Goal: Communication & Community: Answer question/provide support

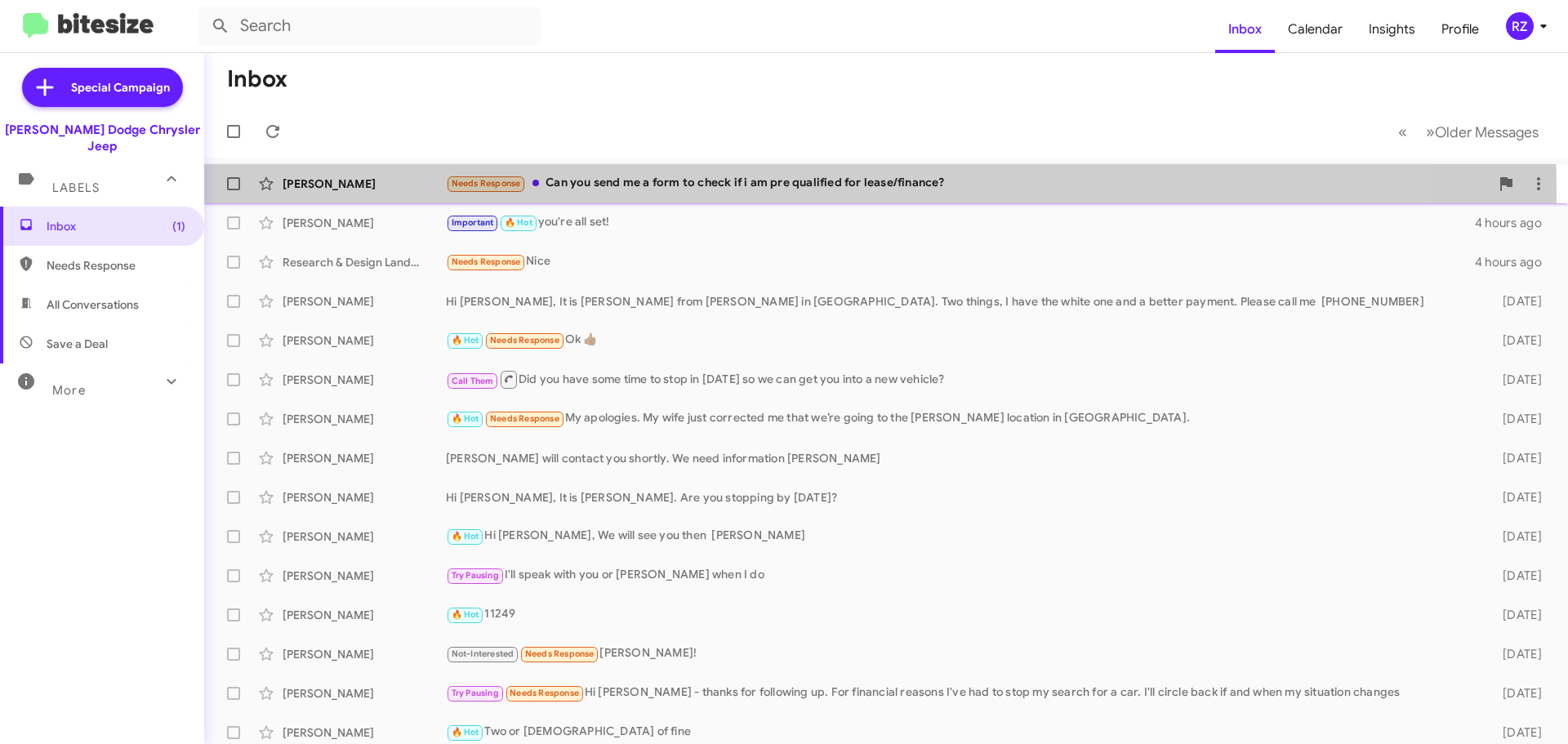
click at [662, 193] on div "Needs Response Can you send me a form to check if i am pre qualified for lease/…" at bounding box center [967, 183] width 1044 height 19
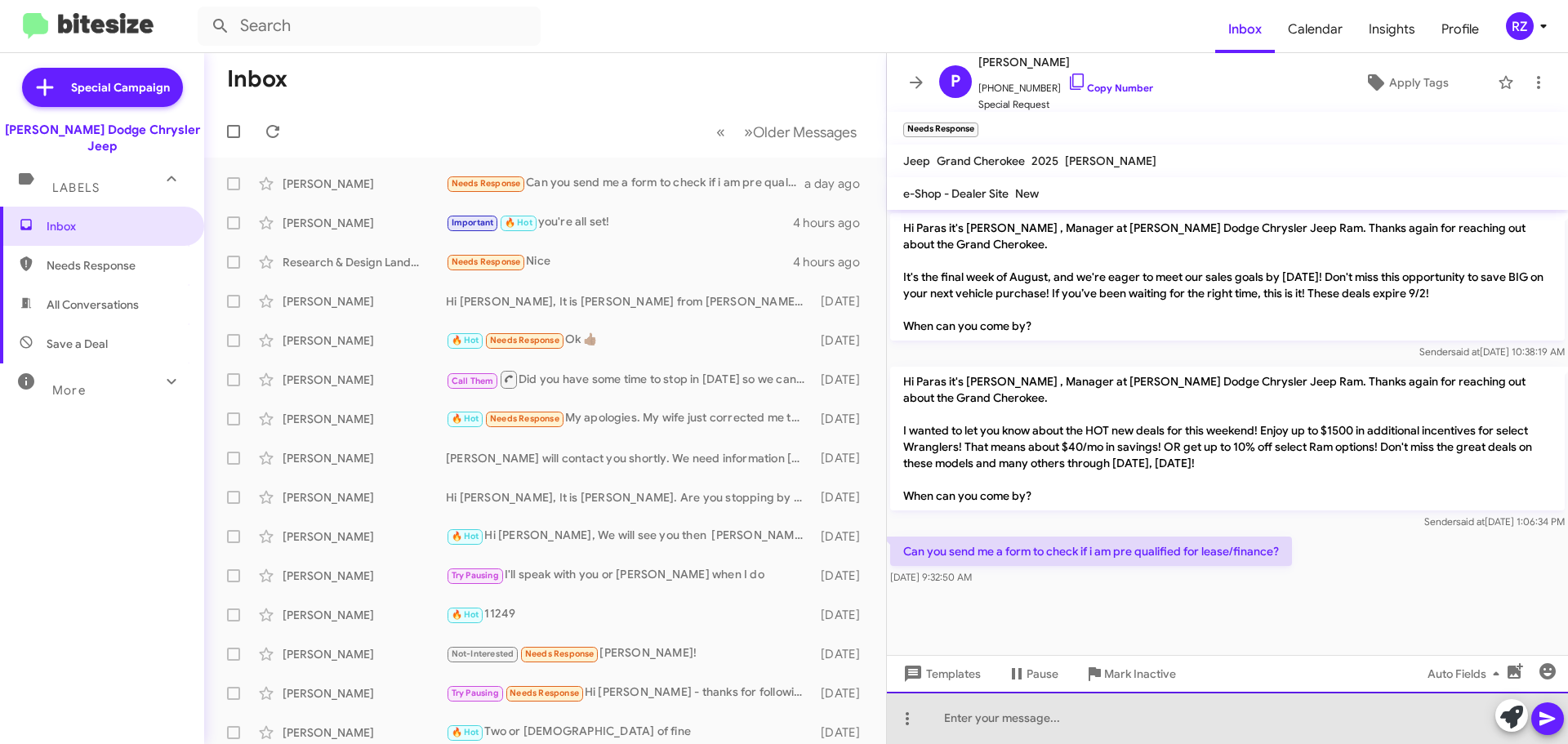
click at [957, 721] on div at bounding box center [1228, 718] width 681 height 52
click at [940, 721] on div "IHello Paras, There is no form to send but you can go on our Website," at bounding box center [1228, 718] width 681 height 52
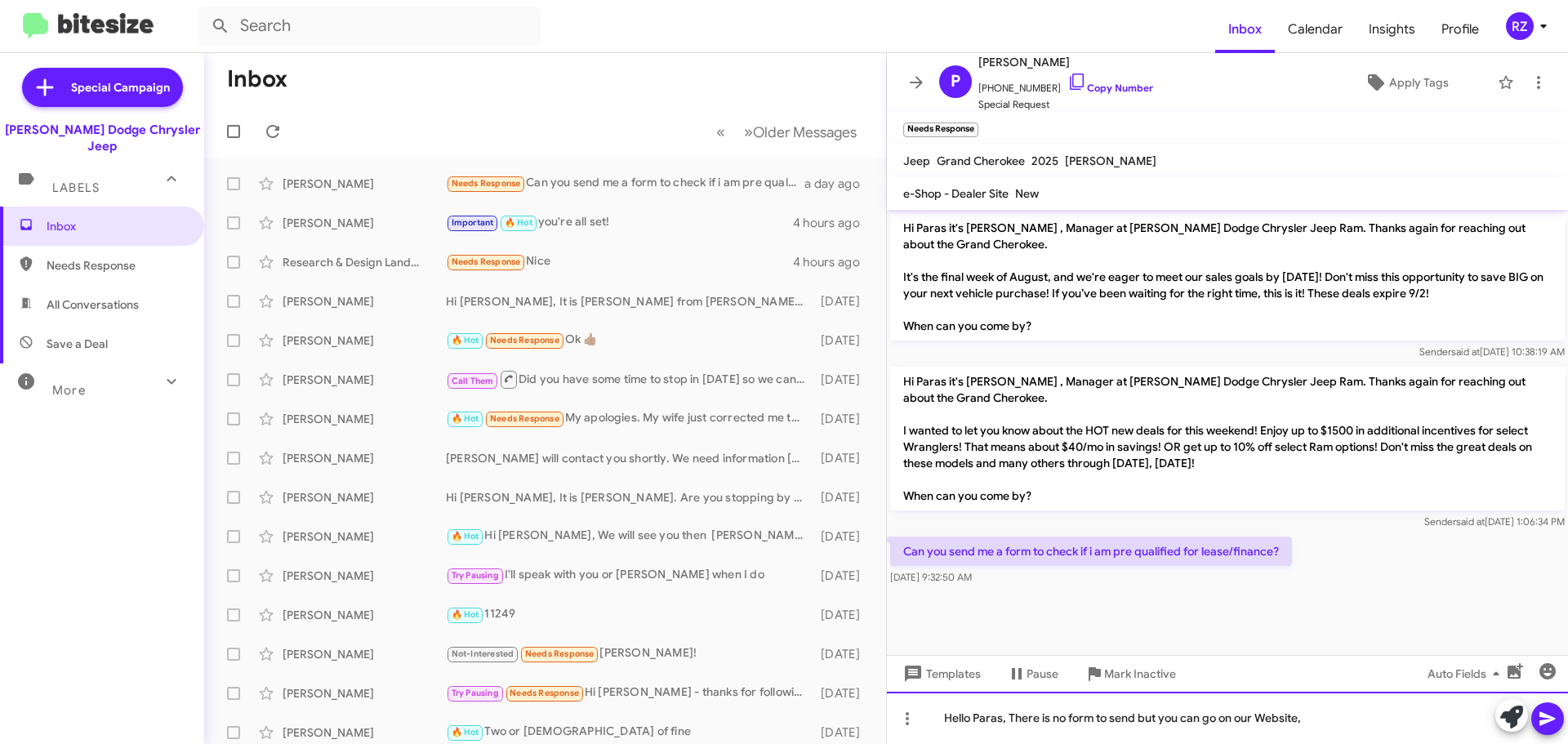
click at [1306, 721] on div "Hello Paras, There is no form to send but you can go on our Website," at bounding box center [1228, 718] width 681 height 52
click at [1309, 721] on div "Hello Paras, There is no form to send but you can go on our Website," at bounding box center [1228, 718] width 681 height 52
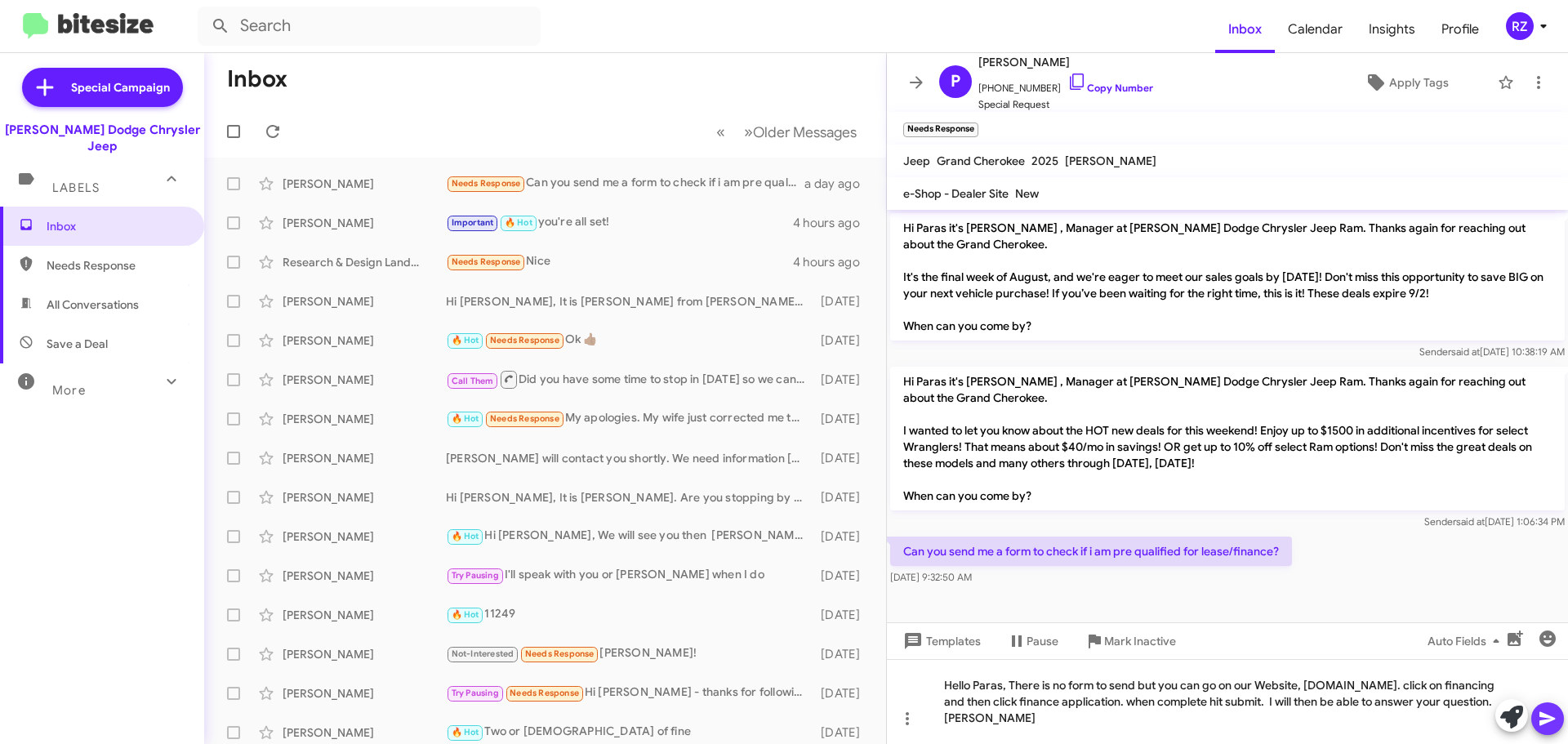
click at [1556, 717] on icon at bounding box center [1547, 719] width 20 height 20
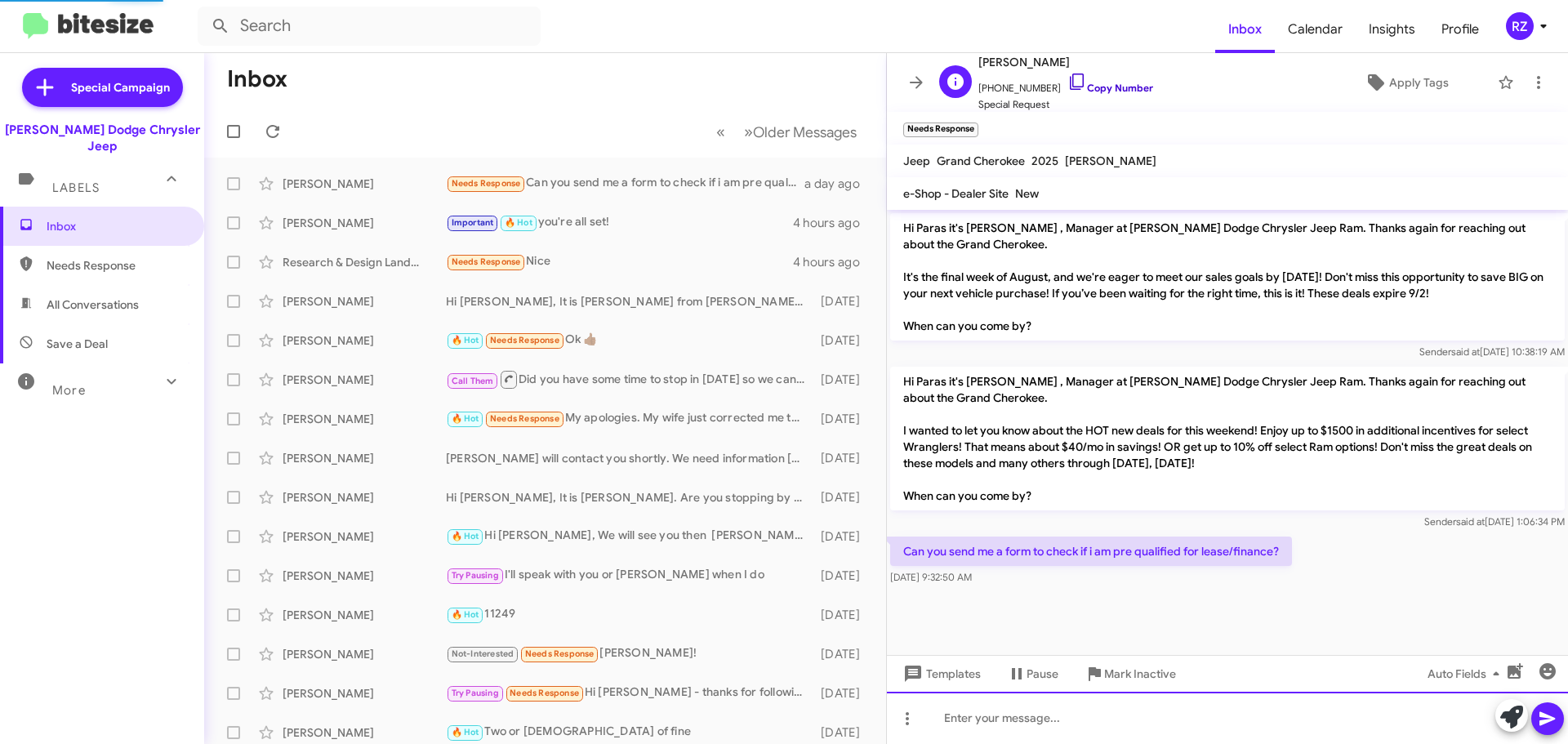
scroll to position [22, 0]
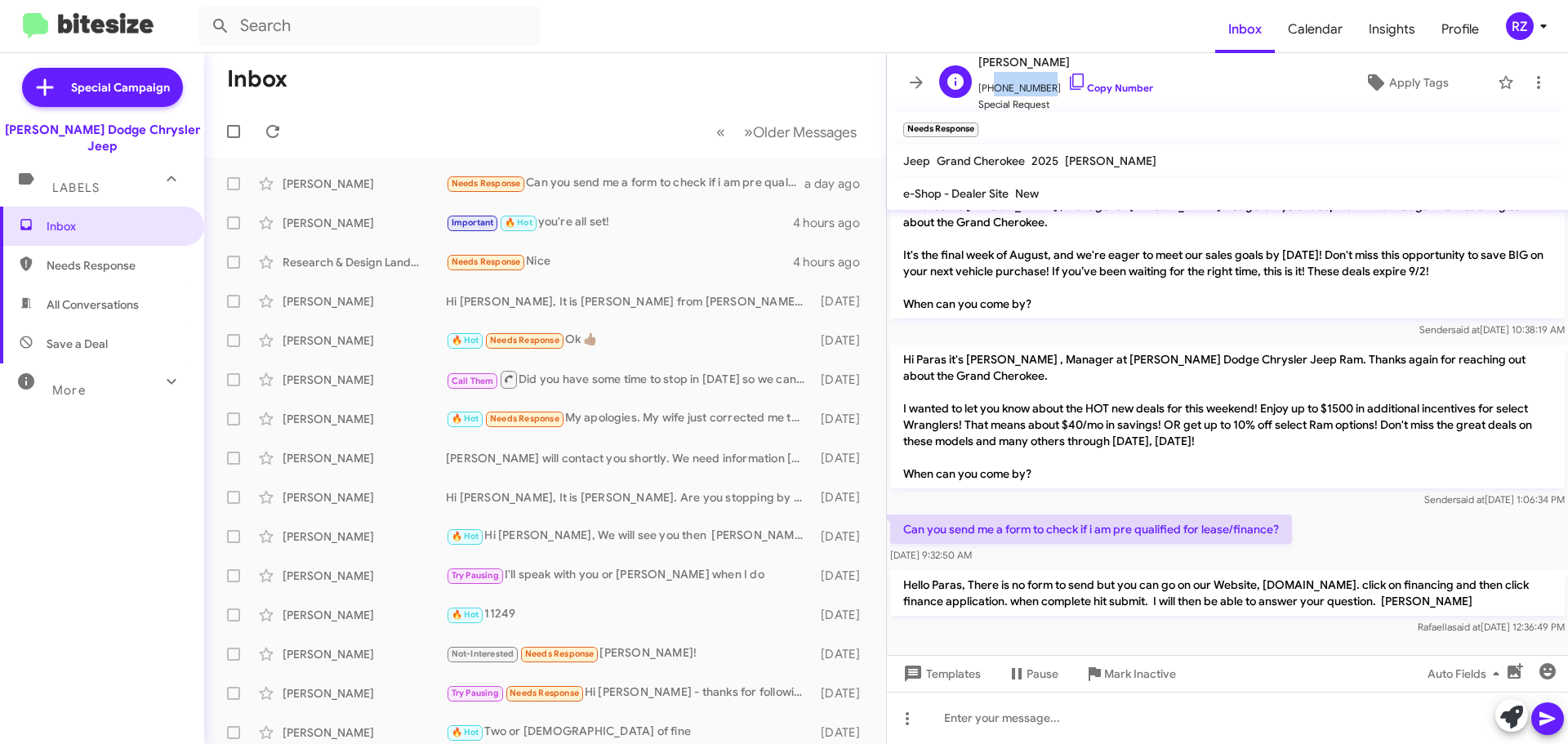
drag, startPoint x: 1040, startPoint y: 86, endPoint x: 987, endPoint y: 91, distance: 53.2
click at [987, 91] on span "[PHONE_NUMBER] Copy Number" at bounding box center [1065, 84] width 175 height 24
copy span "2017255857"
